Goal: Task Accomplishment & Management: Use online tool/utility

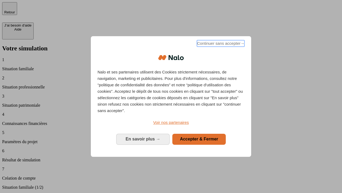
click at [220, 44] on span "Continuer sans accepter →" at bounding box center [221, 43] width 48 height 6
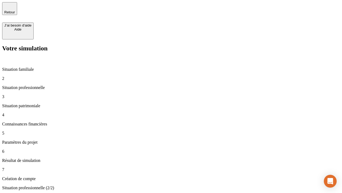
type input "30 000"
type input "1 000"
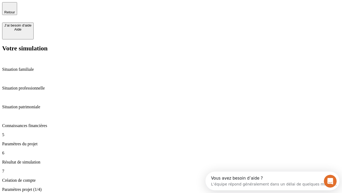
type input "40"
type input "64"
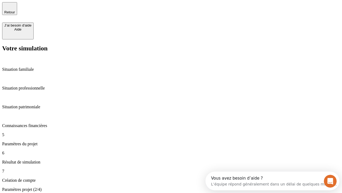
type input "200 000"
type input "640"
